Goal: Check status: Check status

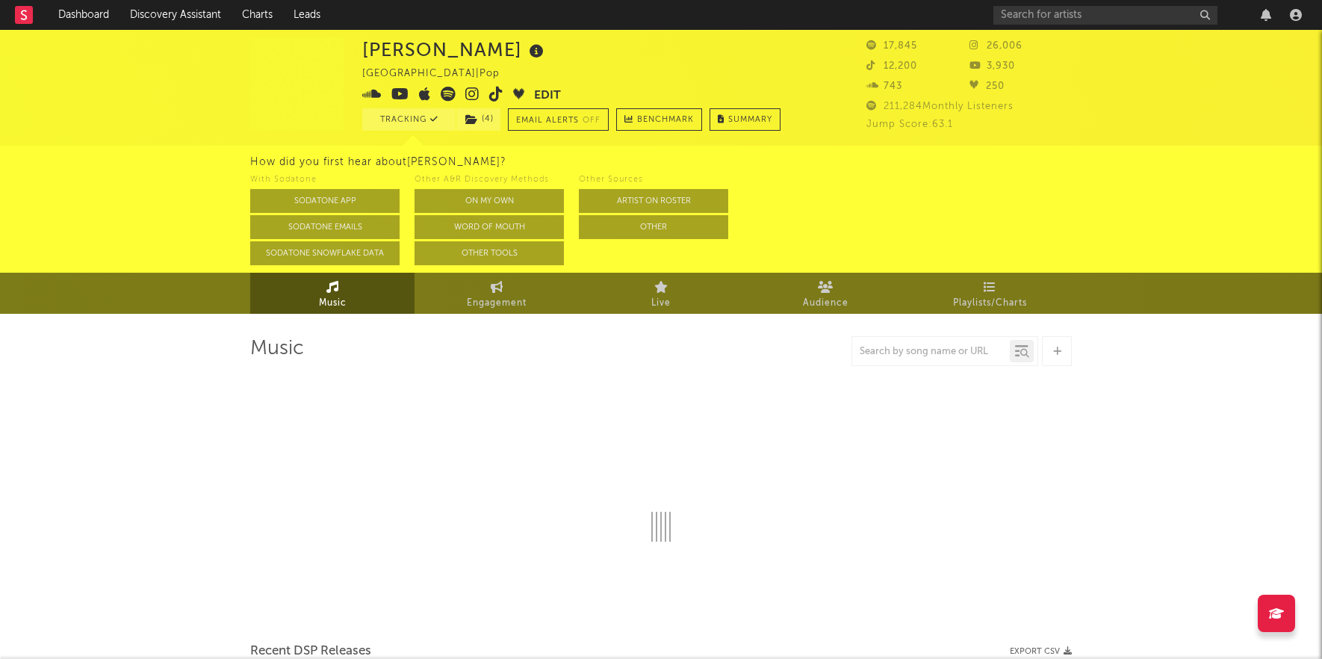
select select "6m"
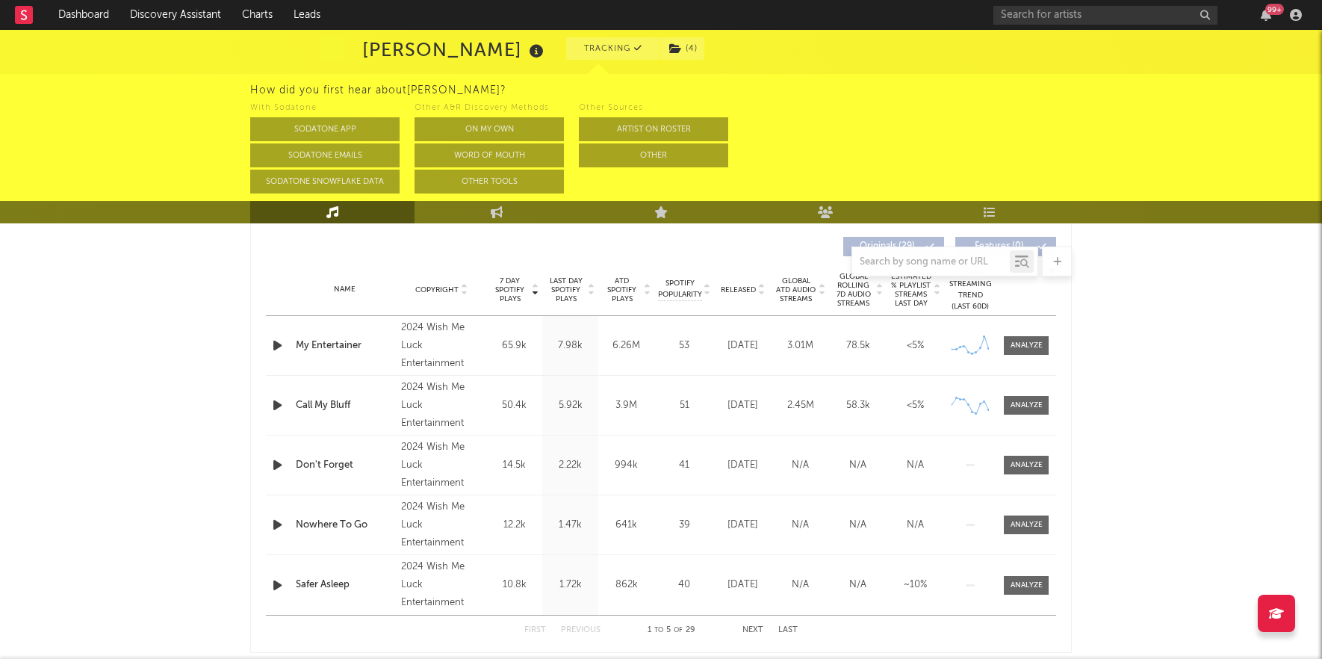
scroll to position [583, 0]
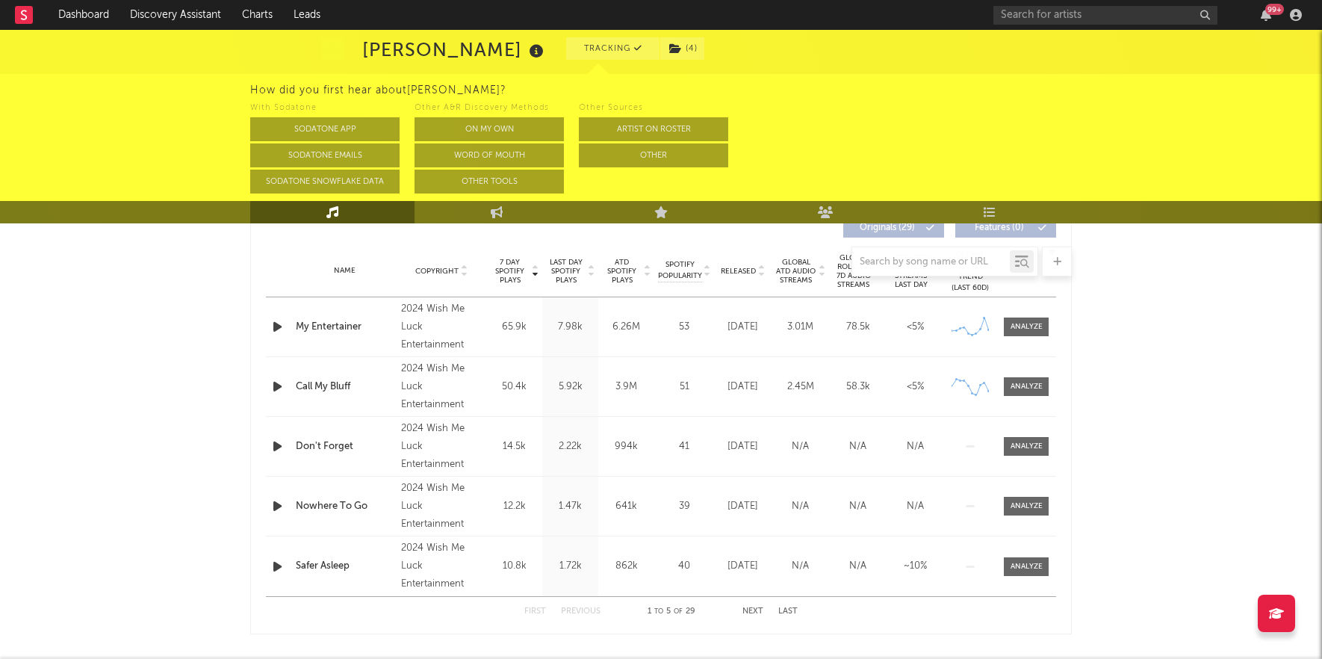
click at [750, 610] on button "Next" at bounding box center [753, 611] width 21 height 8
click at [759, 609] on button "Next" at bounding box center [753, 611] width 21 height 8
click at [757, 609] on button "Next" at bounding box center [753, 611] width 21 height 8
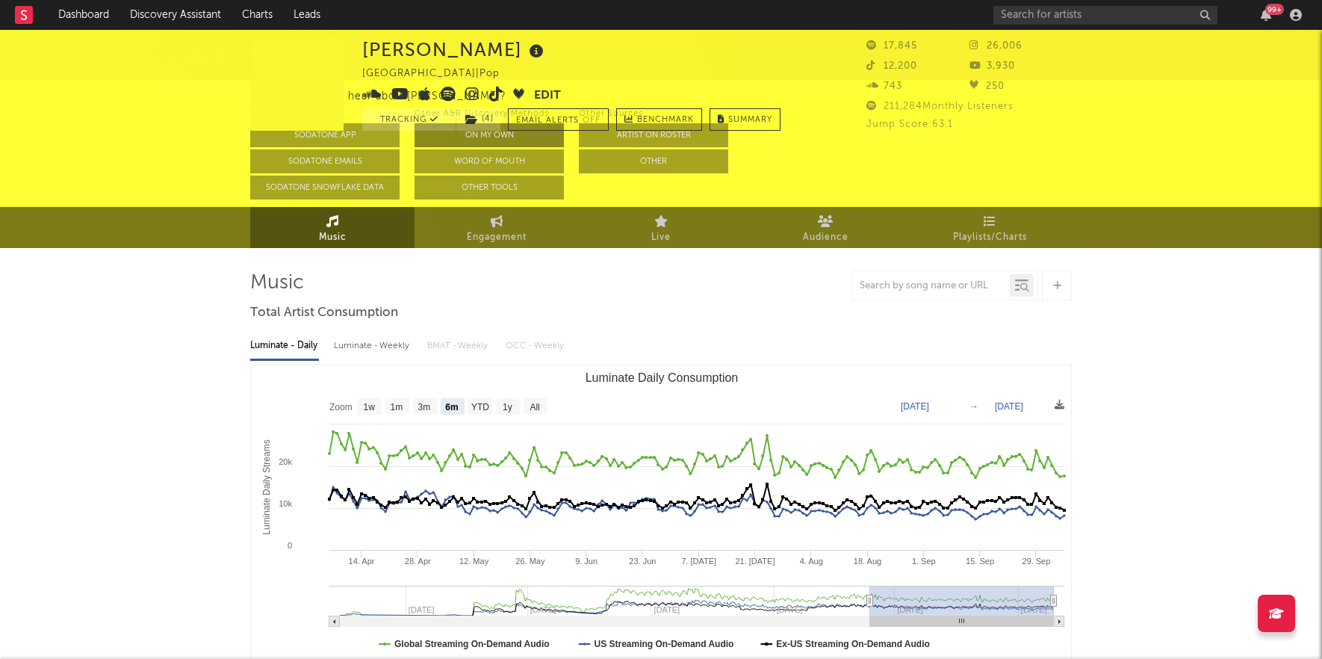
scroll to position [0, 0]
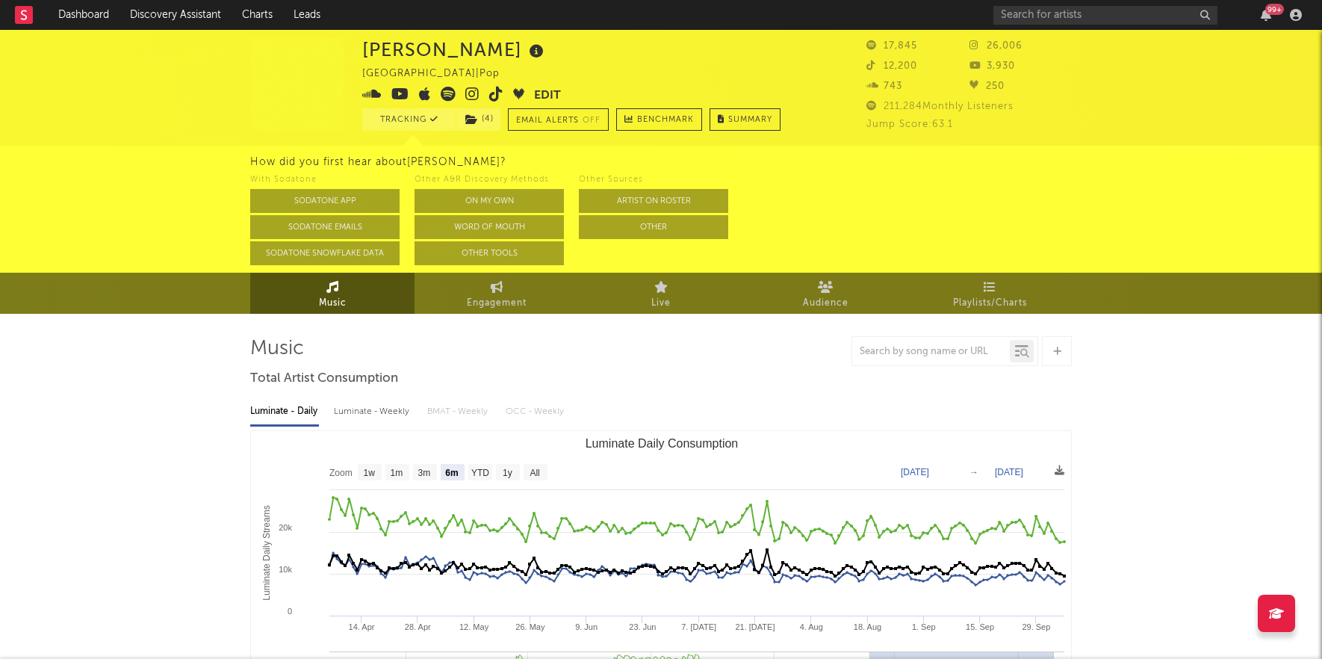
click at [445, 94] on icon at bounding box center [448, 94] width 15 height 15
